Goal: Information Seeking & Learning: Learn about a topic

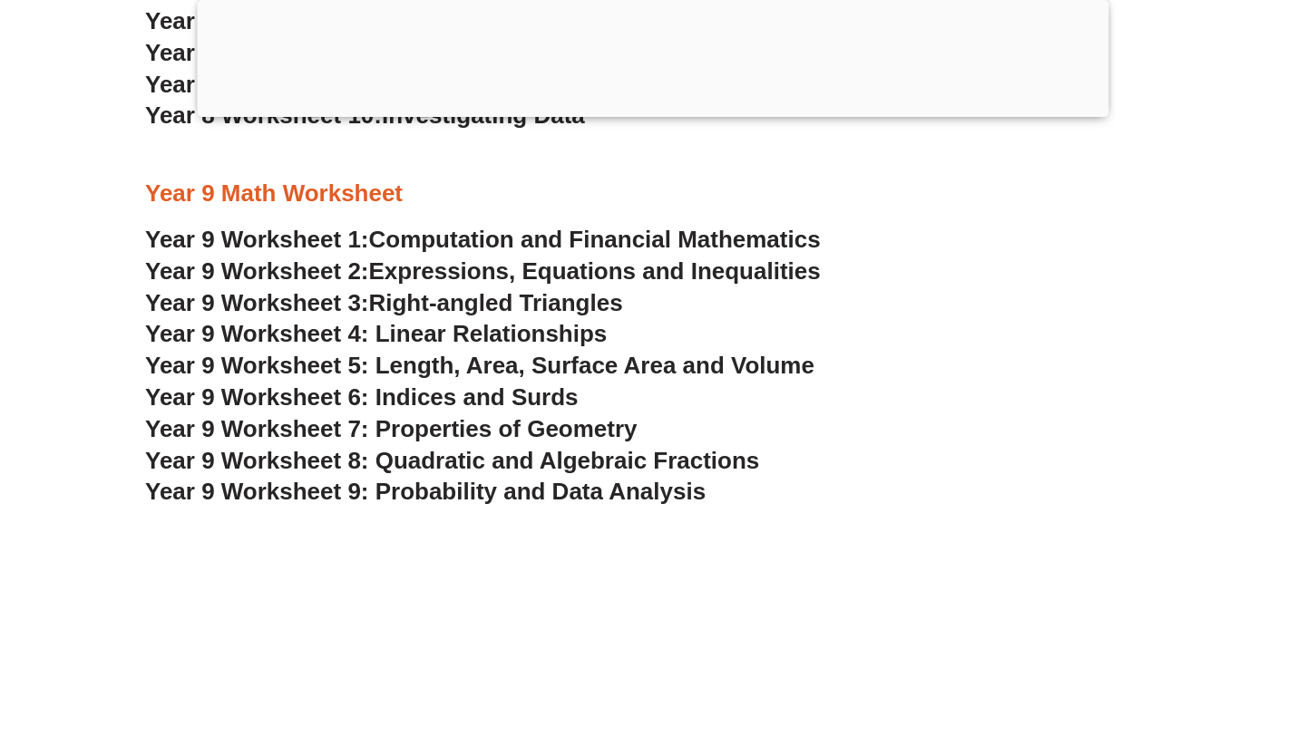
scroll to position [5541, 0]
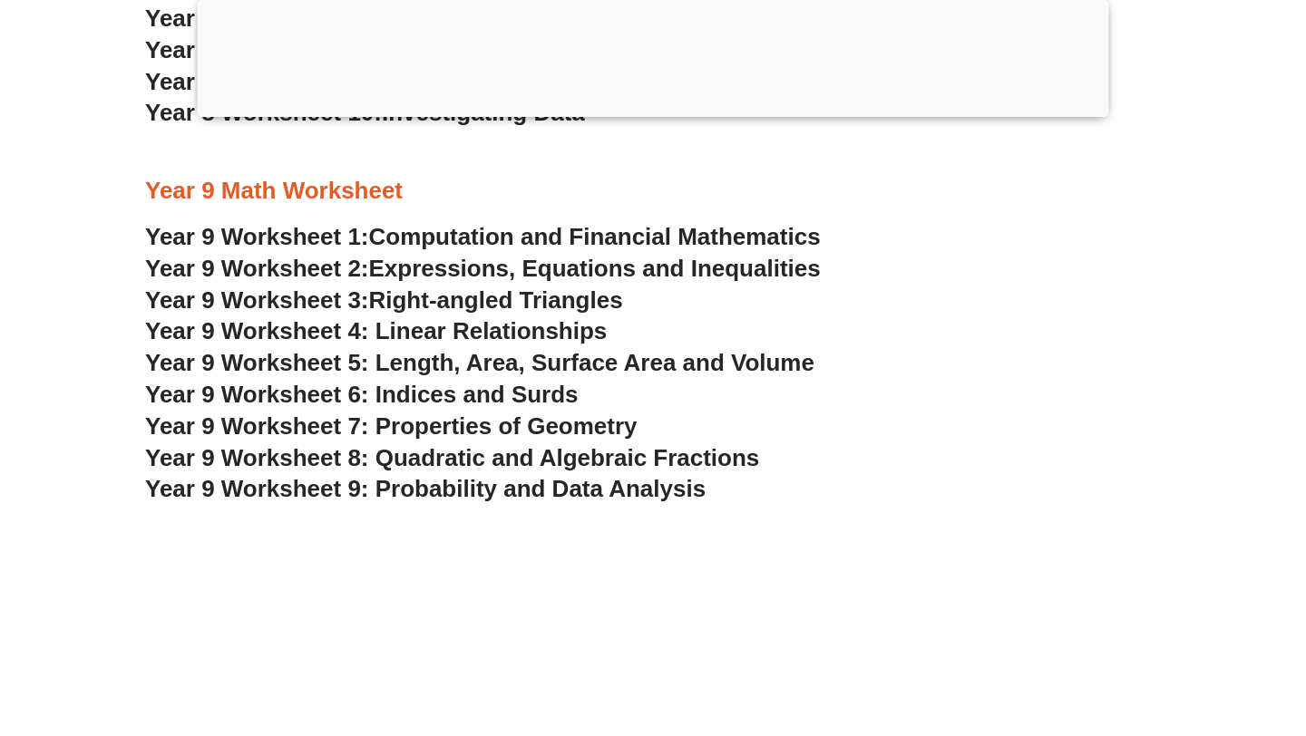
click at [506, 461] on span "Year 9 Worksheet 8: Quadratic and Algebraic Fractions" at bounding box center [452, 457] width 614 height 27
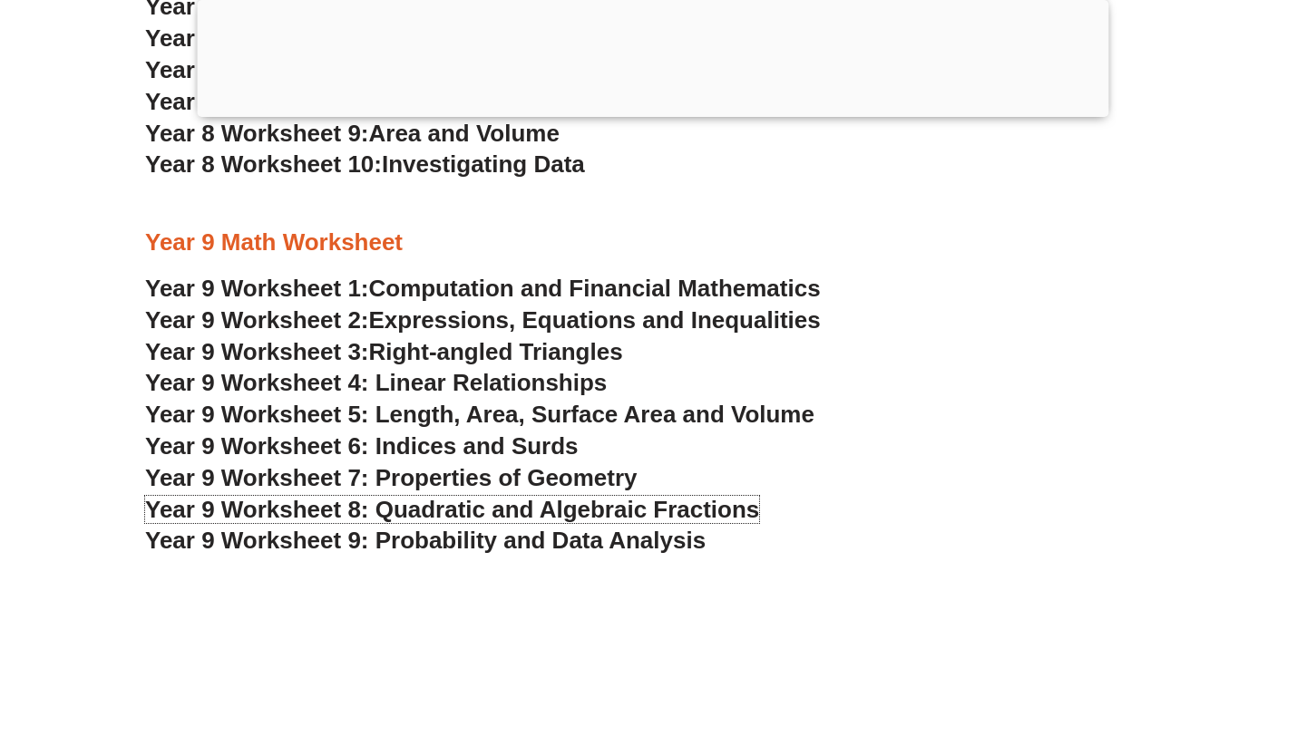
scroll to position [5490, 0]
click at [532, 317] on span "Expressions, Equations and Inequalities" at bounding box center [595, 319] width 452 height 27
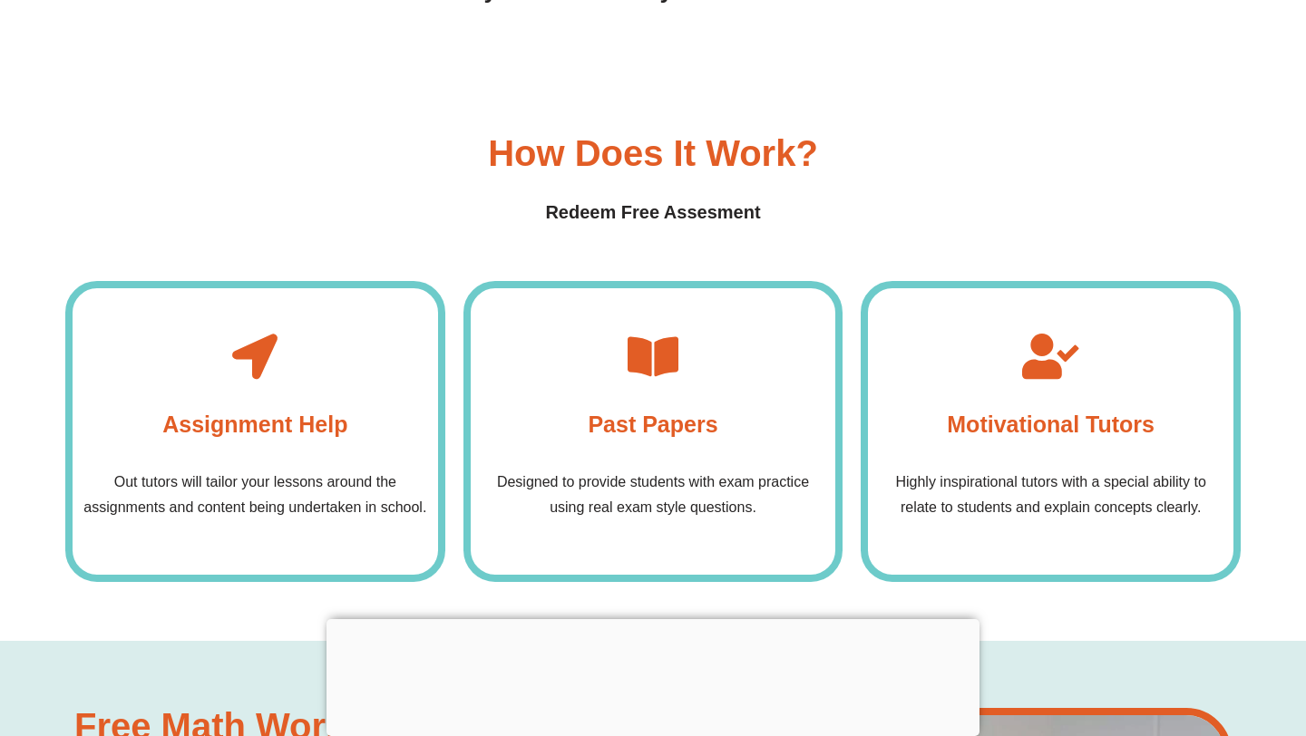
scroll to position [5890, 0]
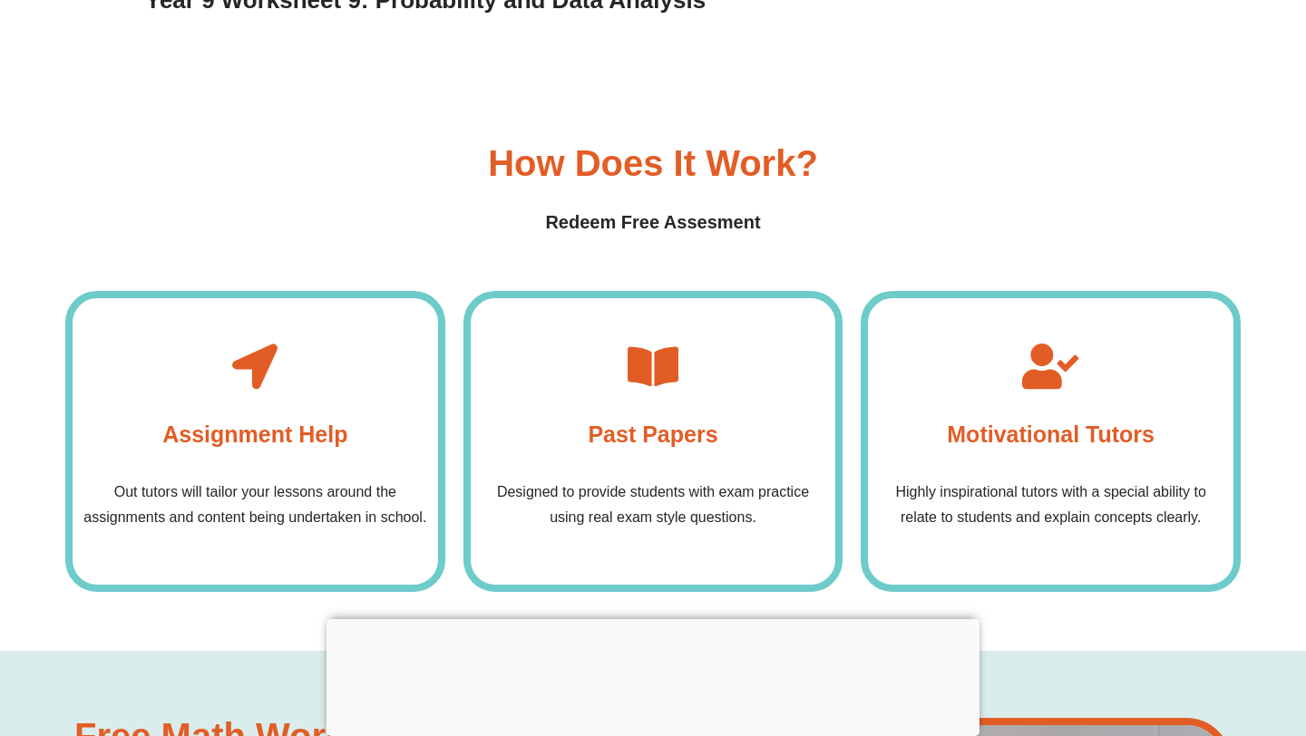
click at [644, 379] on icon at bounding box center [652, 366] width 45 height 45
